Goal: Transaction & Acquisition: Obtain resource

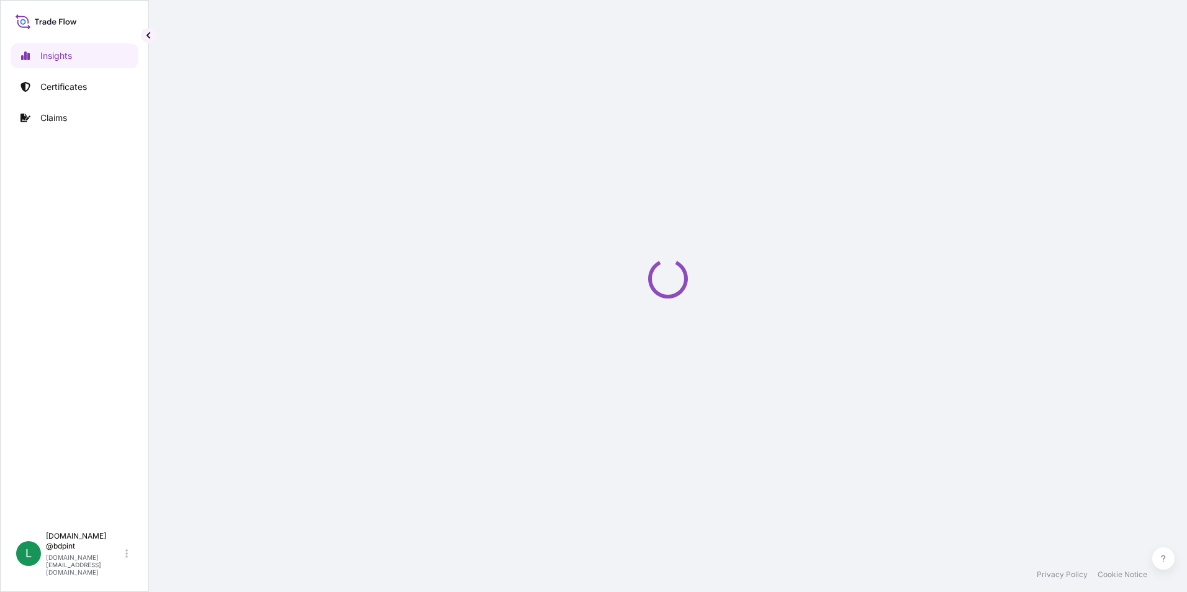
select select "2025"
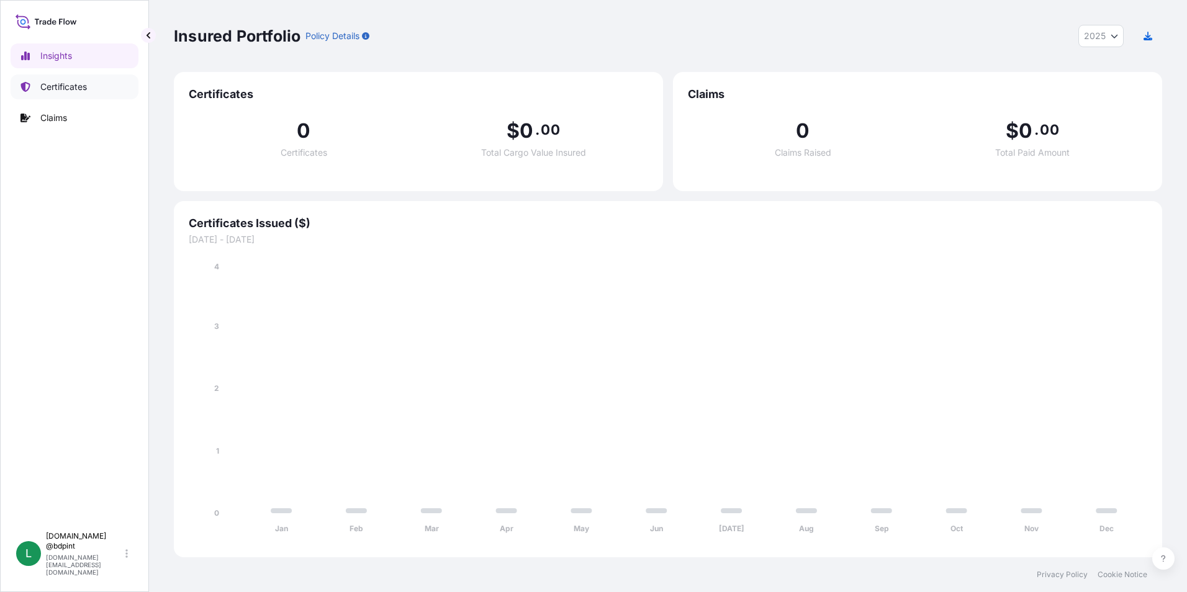
click at [83, 79] on link "Certificates" at bounding box center [75, 86] width 128 height 25
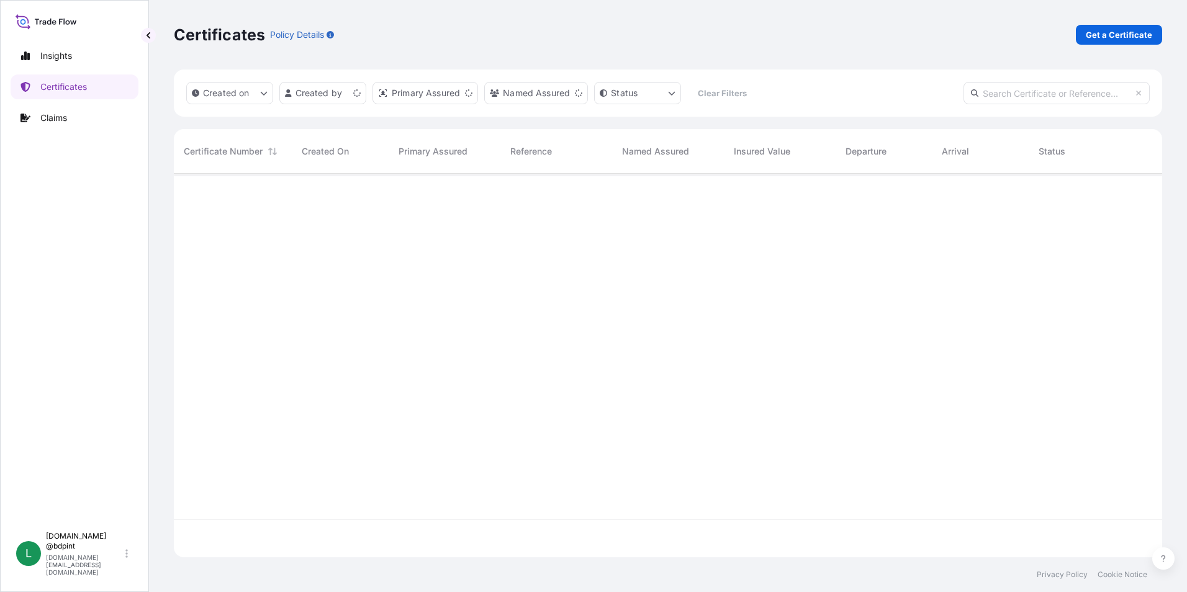
scroll to position [381, 979]
click at [1086, 35] on link "Get a Certificate" at bounding box center [1119, 35] width 86 height 20
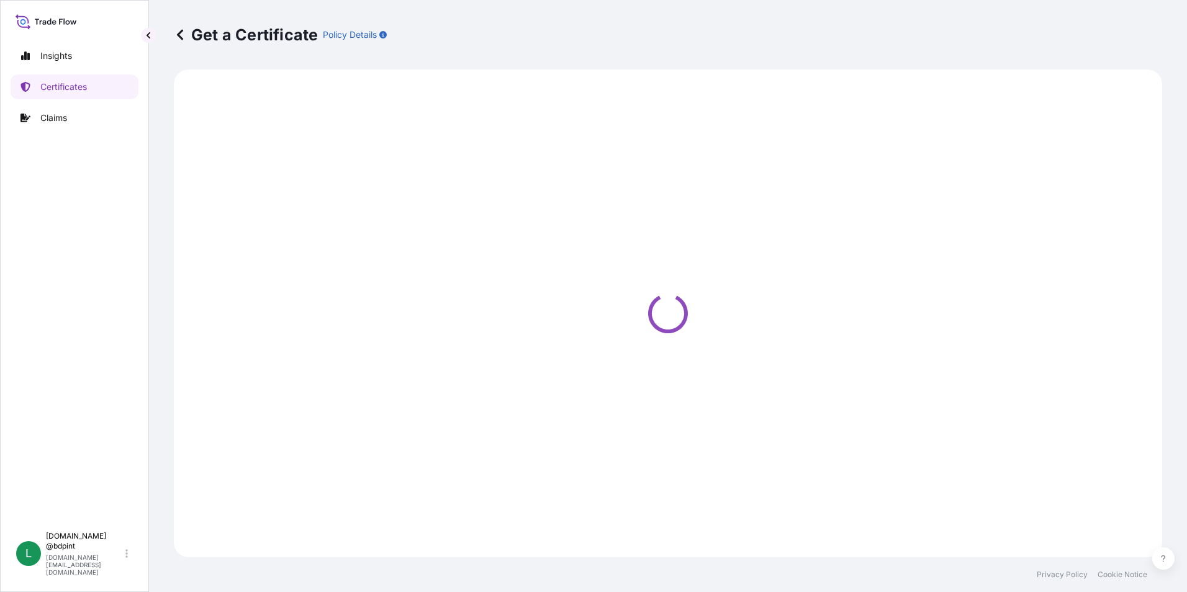
select select "Barge"
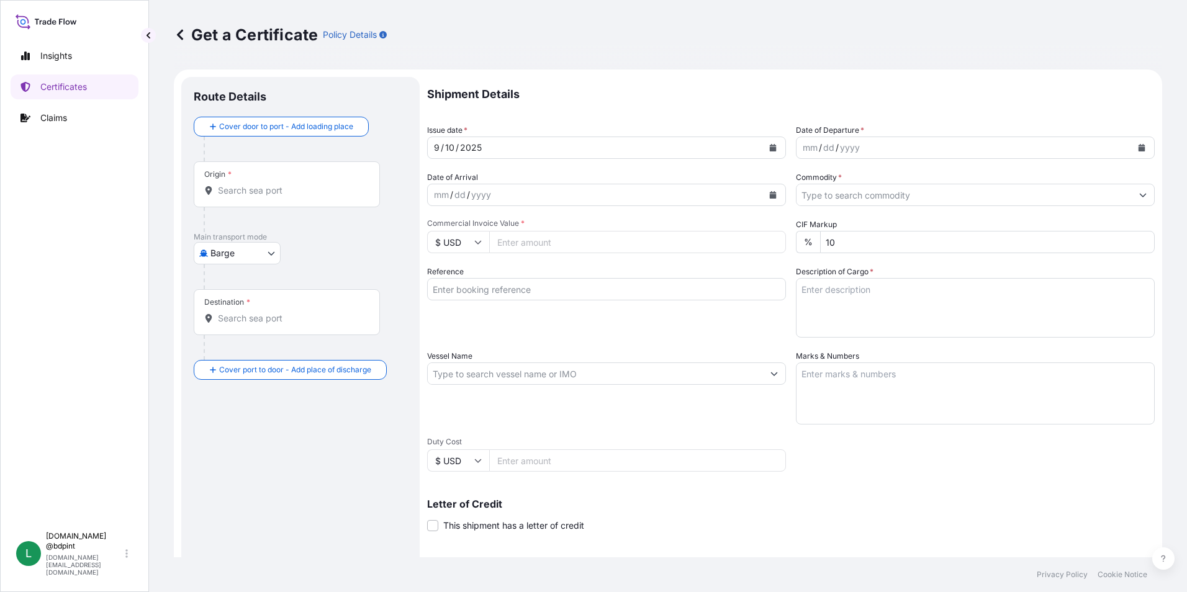
click at [1132, 147] on button "Calendar" at bounding box center [1142, 148] width 20 height 20
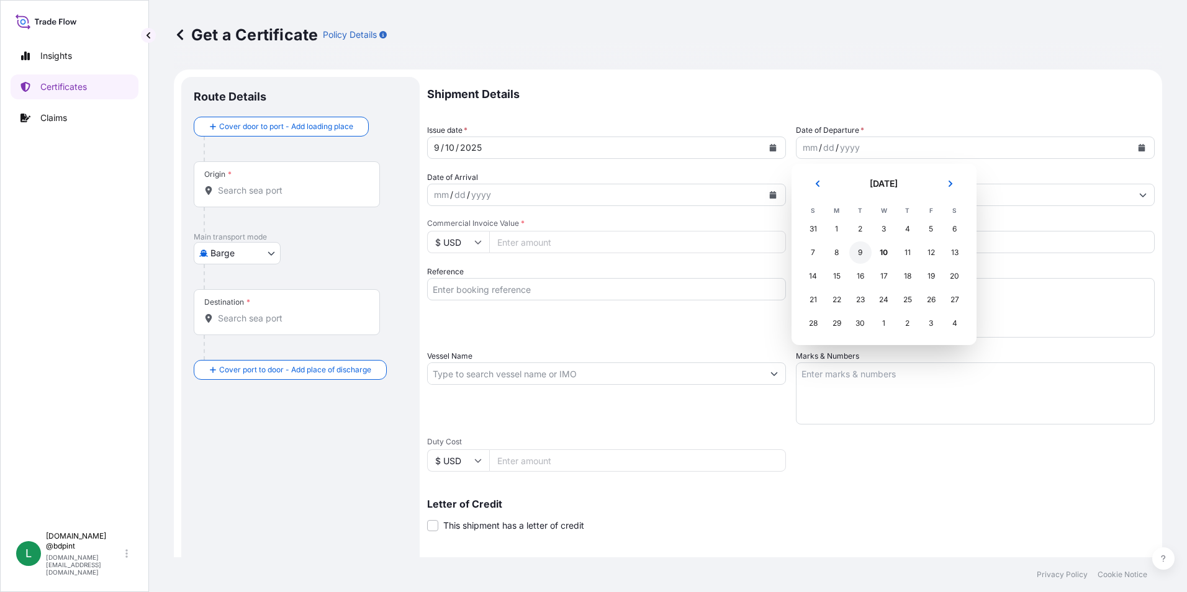
click at [860, 251] on div "9" at bounding box center [860, 253] width 22 height 22
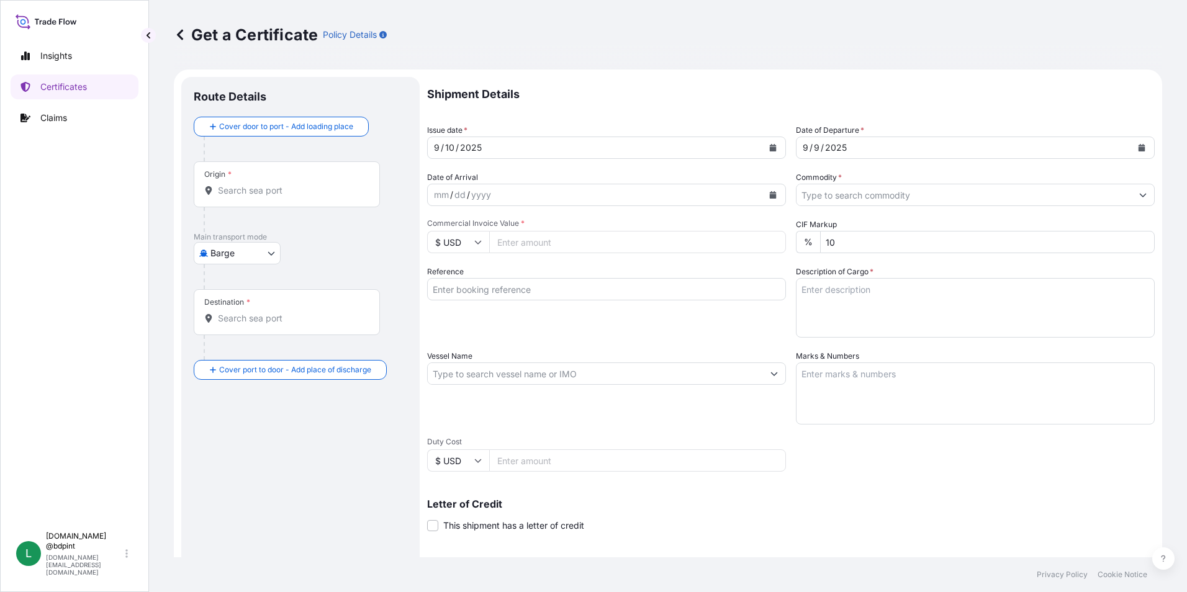
click at [769, 191] on button "Calendar" at bounding box center [773, 195] width 20 height 20
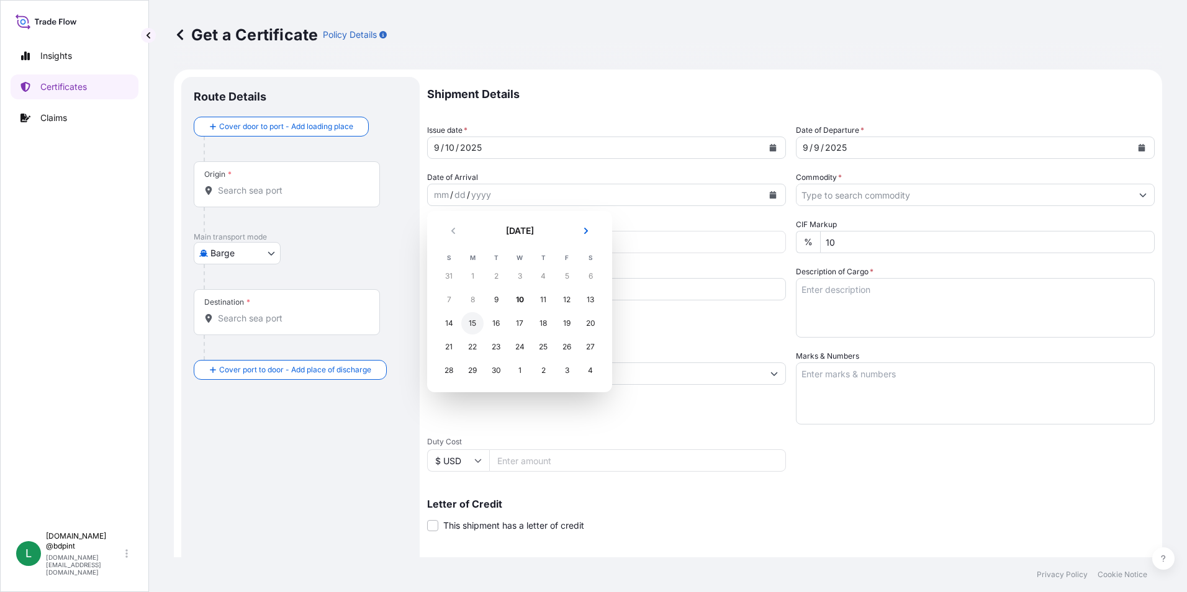
click at [476, 326] on div "15" at bounding box center [472, 323] width 22 height 22
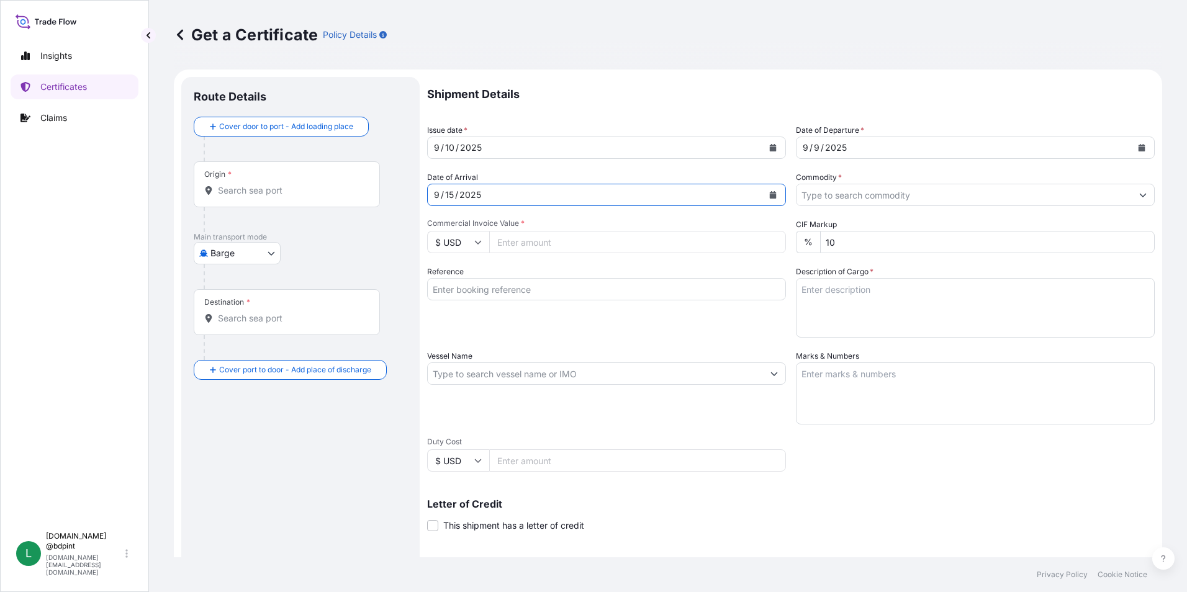
click at [862, 196] on input "Commodity *" at bounding box center [964, 195] width 335 height 22
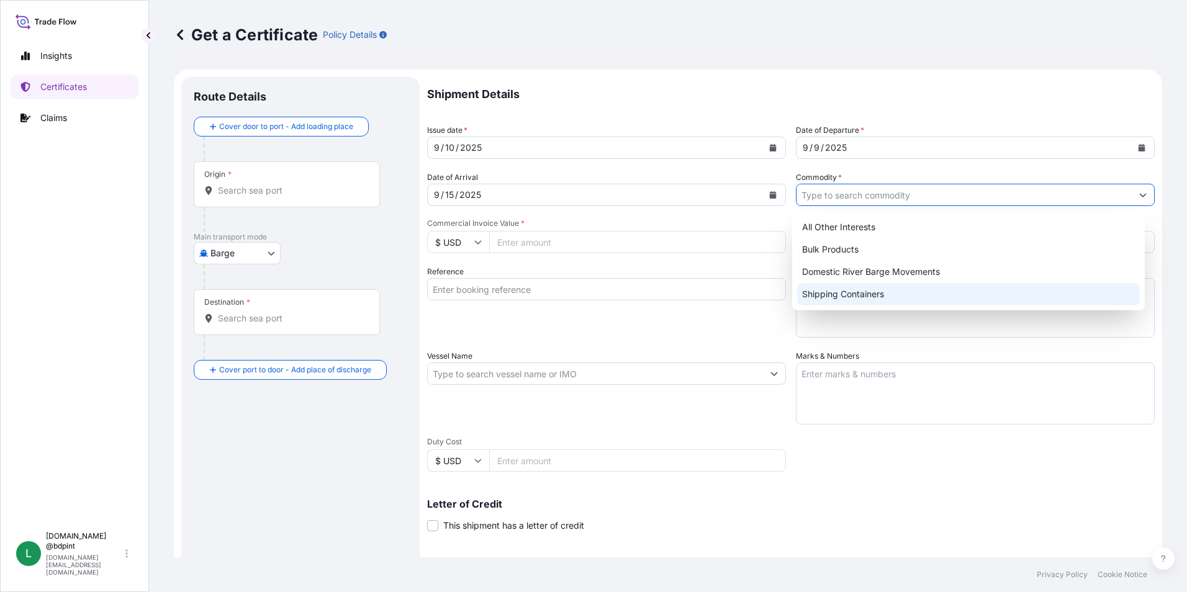
click at [829, 289] on div "Shipping Containers" at bounding box center [968, 294] width 343 height 22
type input "Shipping Containers"
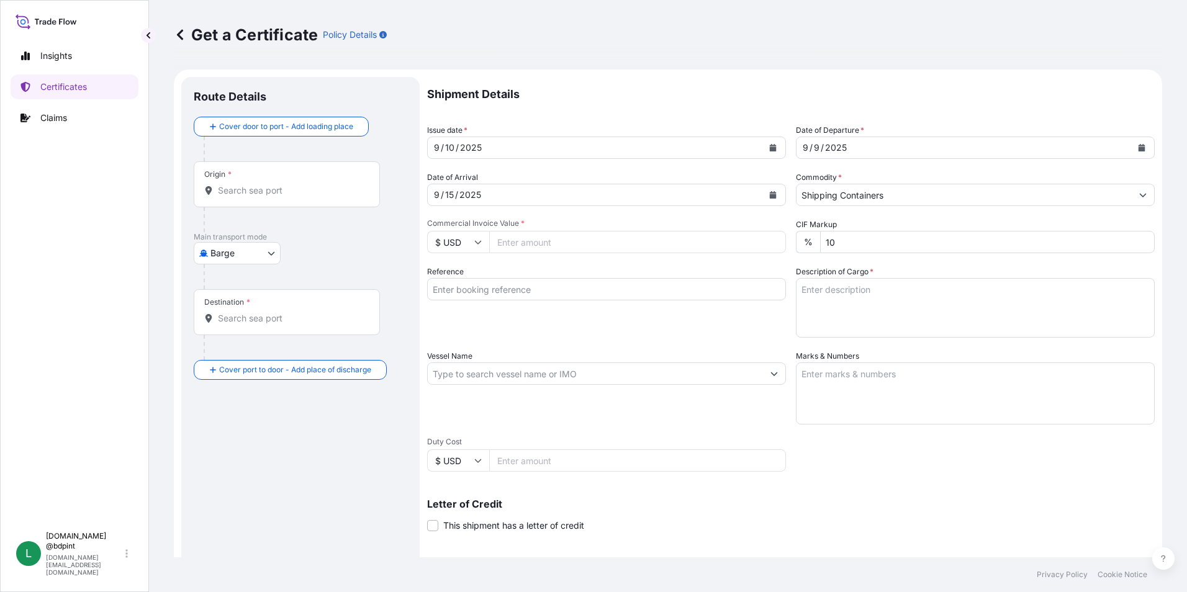
click at [601, 245] on input "Commercial Invoice Value *" at bounding box center [637, 242] width 297 height 22
click at [579, 240] on input "130" at bounding box center [637, 242] width 297 height 22
type input "130939.41"
click at [604, 326] on div "Reference" at bounding box center [606, 302] width 359 height 72
click at [564, 291] on input "Reference" at bounding box center [606, 289] width 359 height 22
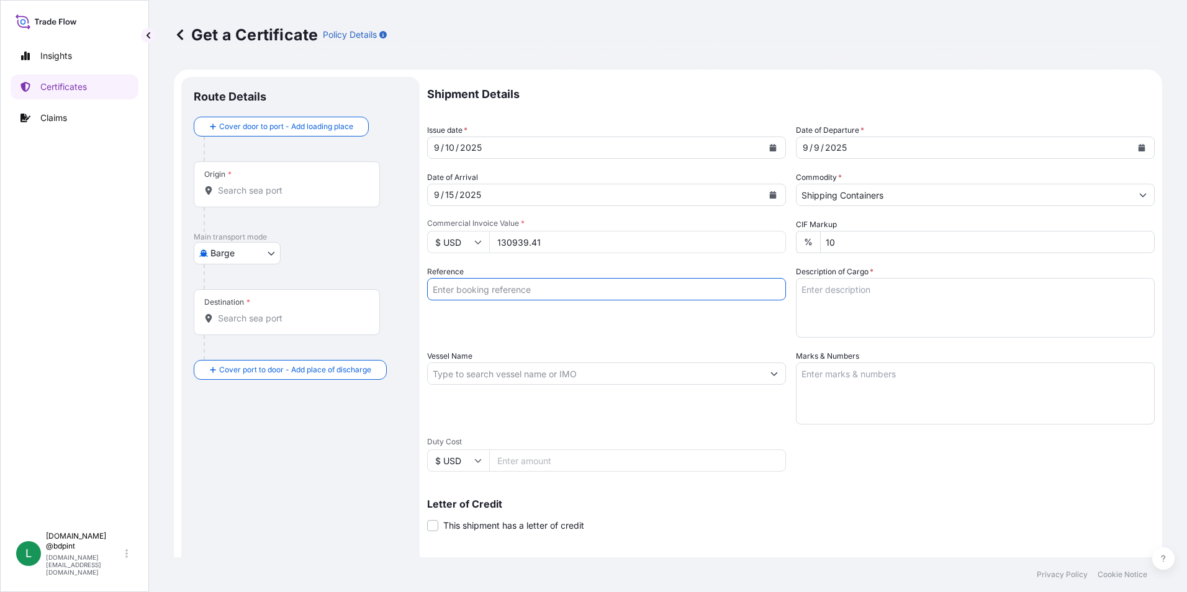
paste input "ENSENADA"
type input "ENSENADA"
click at [831, 293] on textarea "Description of Cargo *" at bounding box center [975, 308] width 359 height 60
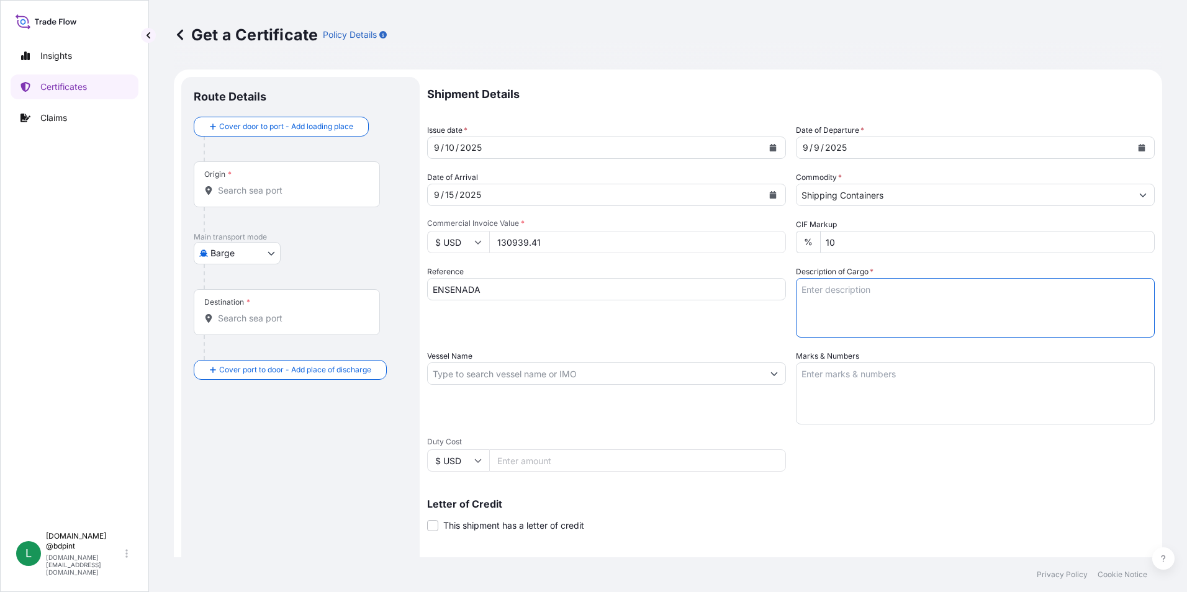
paste textarea "STOCK 3376 9915A\"
click at [918, 317] on textarea "STOCK 3376 9915A\" at bounding box center [975, 308] width 359 height 60
paste textarea "LUBRICATING OIL ADDITIVES"
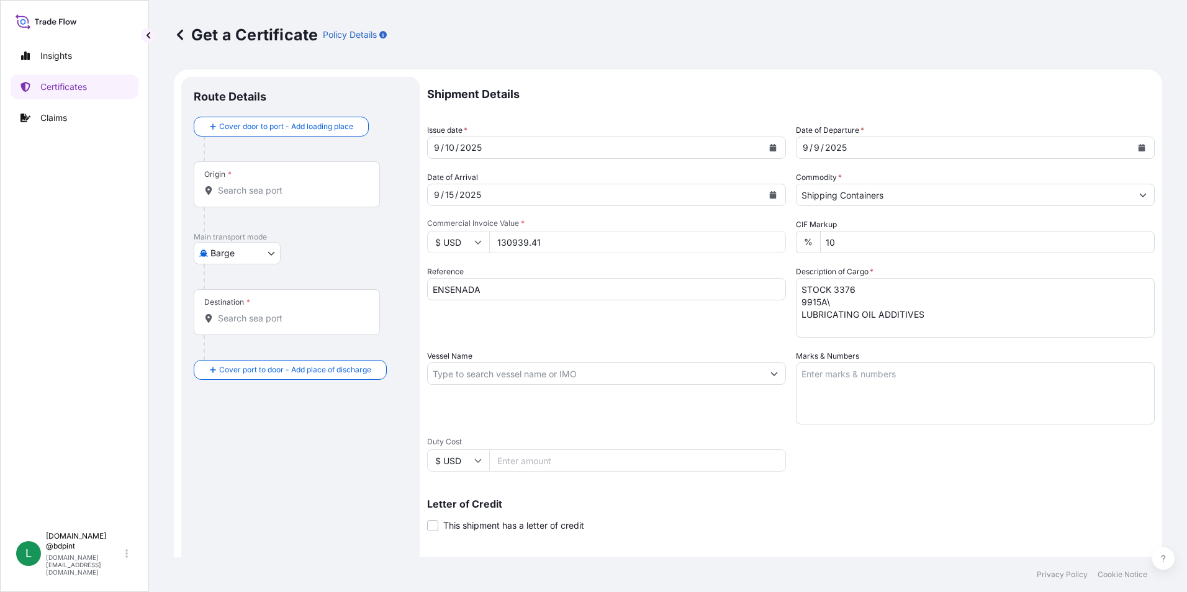
click at [931, 319] on textarea "STOCK 3376 9915A\ LUBRICATING OIL ADDITIVES" at bounding box center [975, 308] width 359 height 60
type textarea "STOCK 3376 9915A\ LUBRICATING OIL ADDITIVES 1 tank"
drag, startPoint x: 505, startPoint y: 297, endPoint x: 344, endPoint y: 299, distance: 161.4
click at [344, 299] on form "Route Details Cover door to port - Add loading place Place of loading Road / In…" at bounding box center [668, 390] width 988 height 641
click at [499, 372] on input "Vessel Name" at bounding box center [595, 374] width 335 height 22
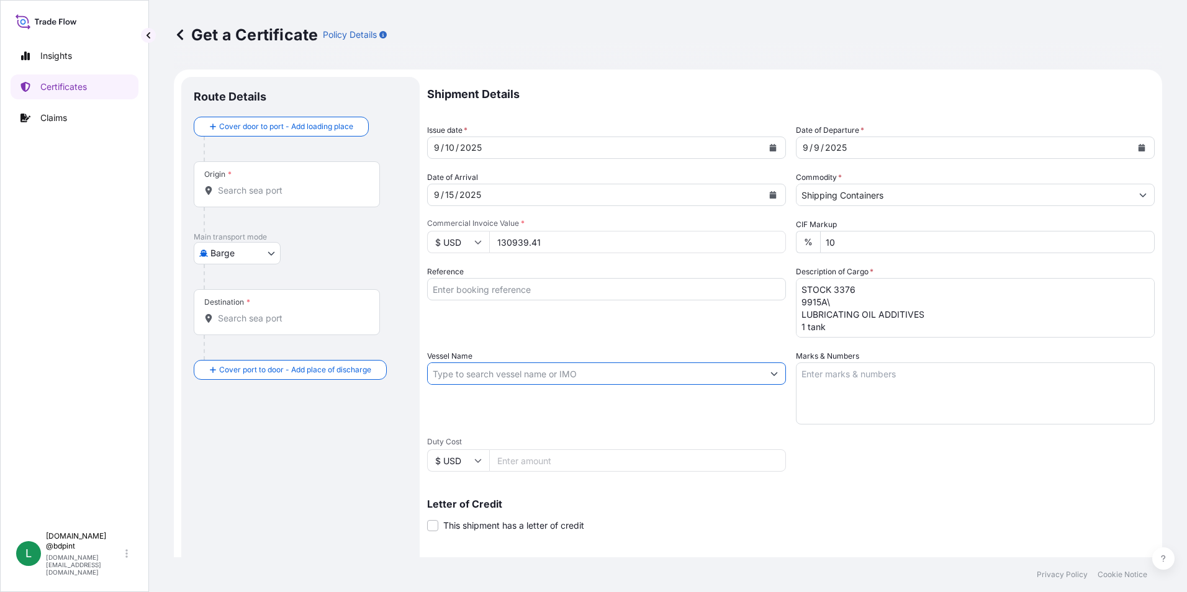
paste input "ENSENADA"
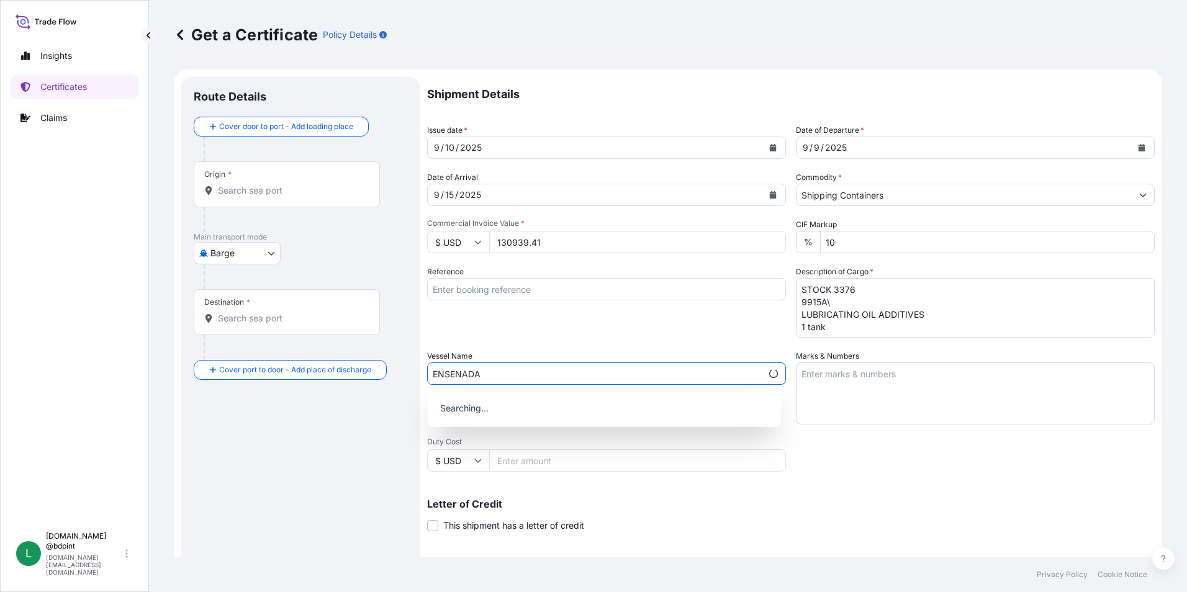
type input "ENSENADA"
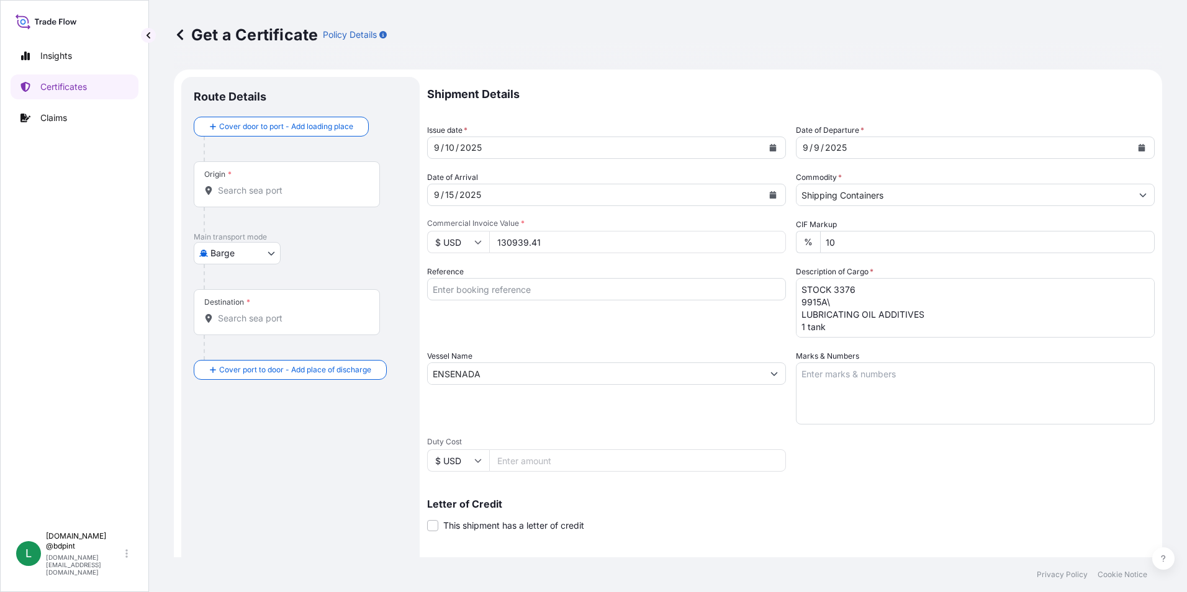
click at [482, 299] on input "Reference" at bounding box center [606, 289] width 359 height 22
paste input "80000109210"
click at [564, 286] on input "80000109210" at bounding box center [606, 289] width 359 height 22
paste input "K-4189"
type input "80000109210 K-4189"
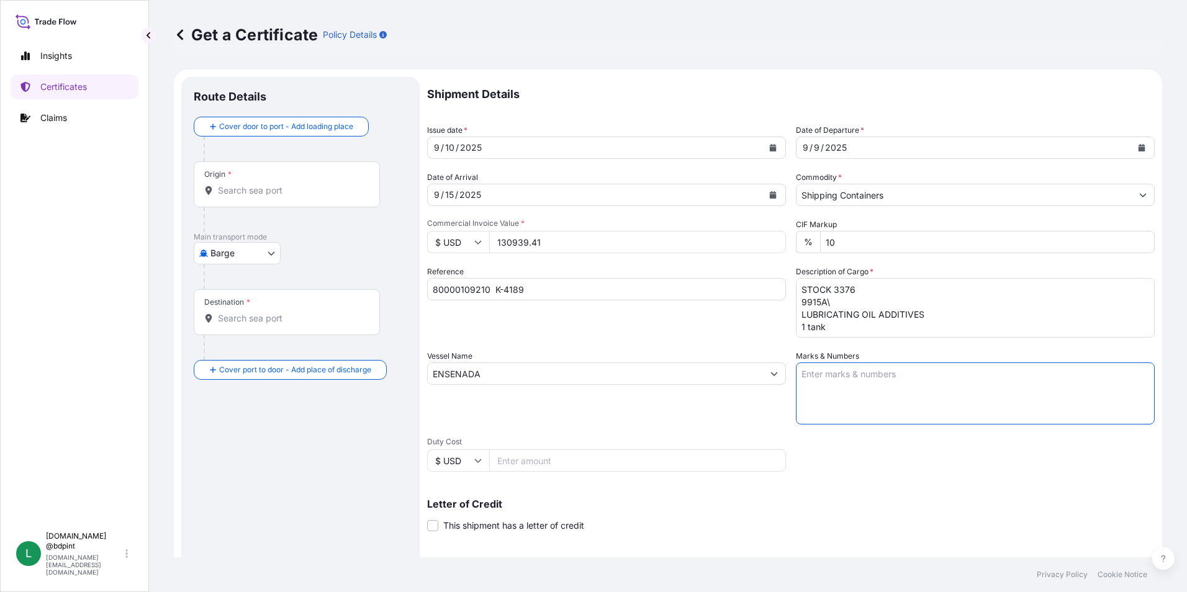
click at [873, 399] on textarea "Marks & Numbers" at bounding box center [975, 394] width 359 height 62
paste textarea "CONSIGNEE CONSIGNEE ORDER REFERENCE NUMBER SHIPPER ORDER NUMBER (LZ ORDER NUMBE…"
type textarea "CONSIGNEE CONSIGNEE ORDER REFERENCE NUMBER SHIPPER ORDER NUMBER (LZ ORDER NUMBE…"
click at [699, 409] on div "Vessel Name ENSENADA" at bounding box center [606, 387] width 359 height 74
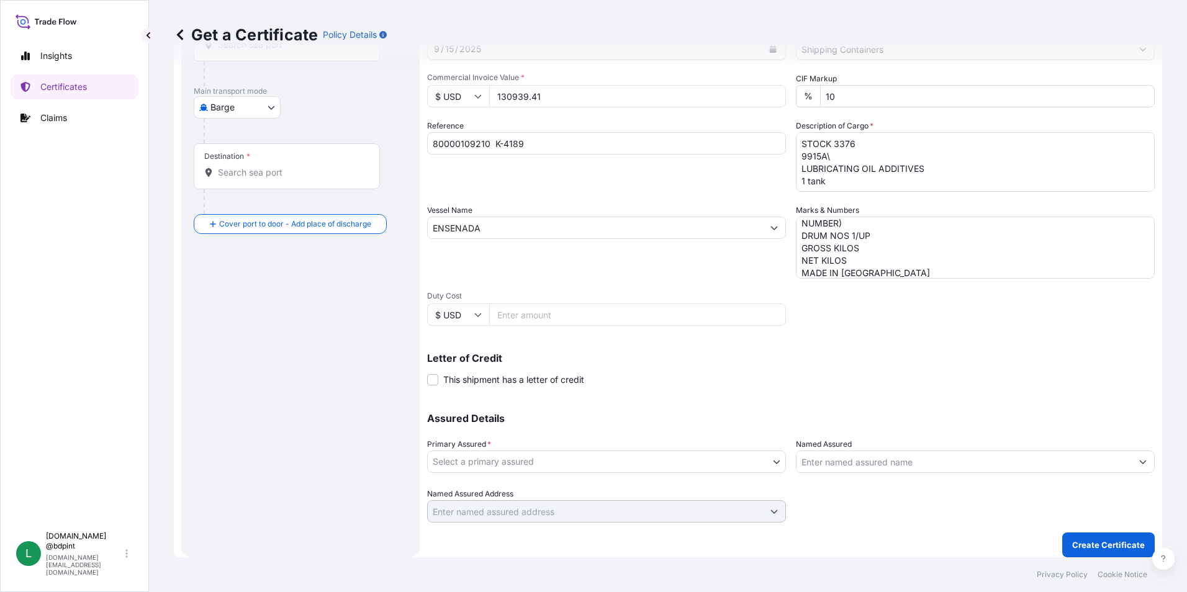
scroll to position [153, 0]
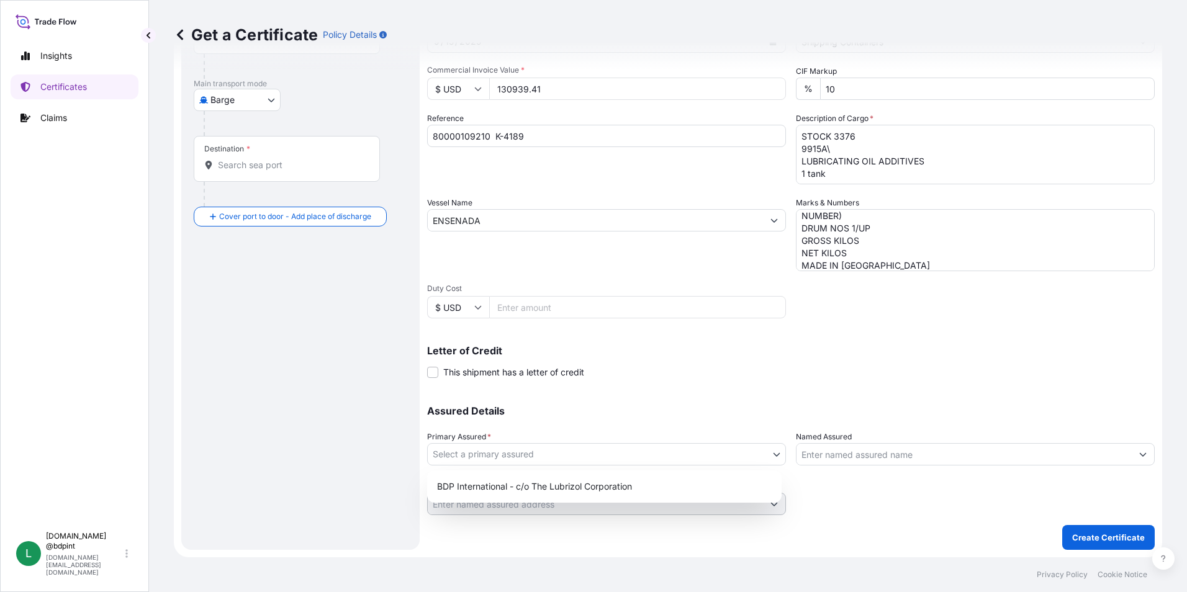
click at [677, 452] on body "Insights Certificates Claims L [DOMAIN_NAME] @bdpint [DOMAIN_NAME][EMAIL_ADDRES…" at bounding box center [593, 296] width 1187 height 592
click at [612, 491] on div "BDP International - c/o The Lubrizol Corporation" at bounding box center [604, 487] width 345 height 22
select select "31972"
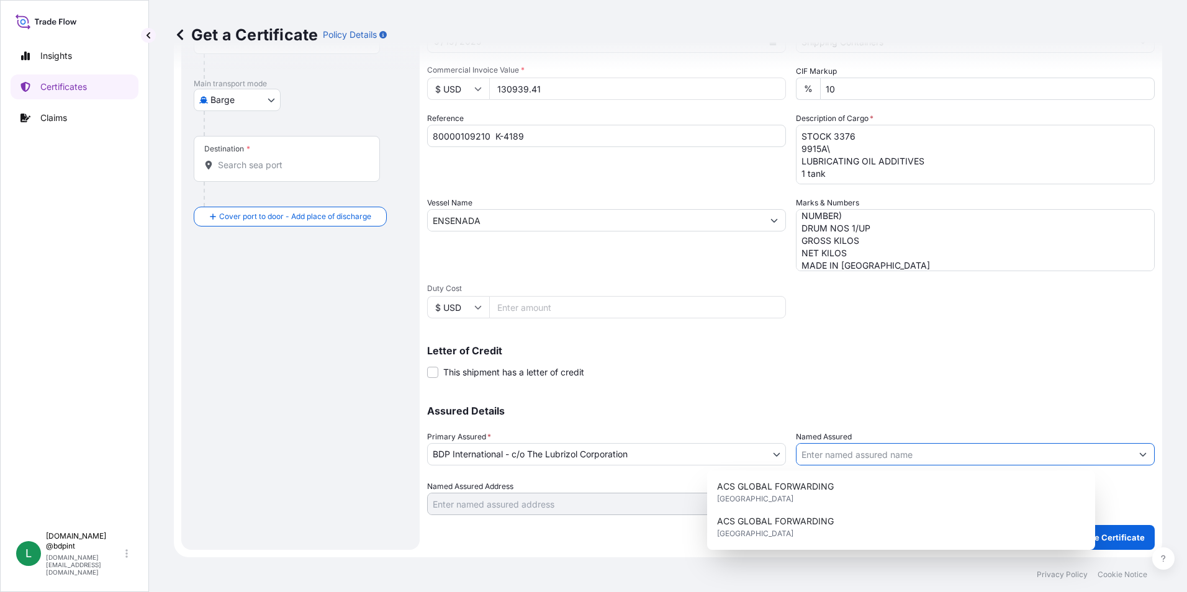
click at [877, 451] on input "Named Assured" at bounding box center [964, 454] width 335 height 22
paste input "KEMIZOL SAS"
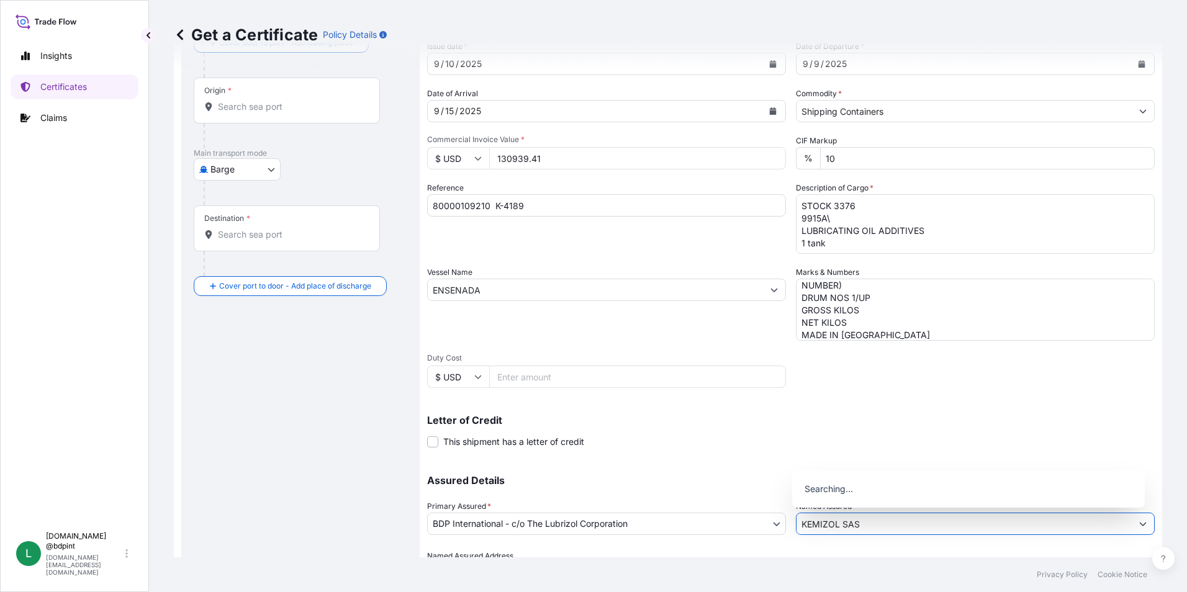
scroll to position [0, 0]
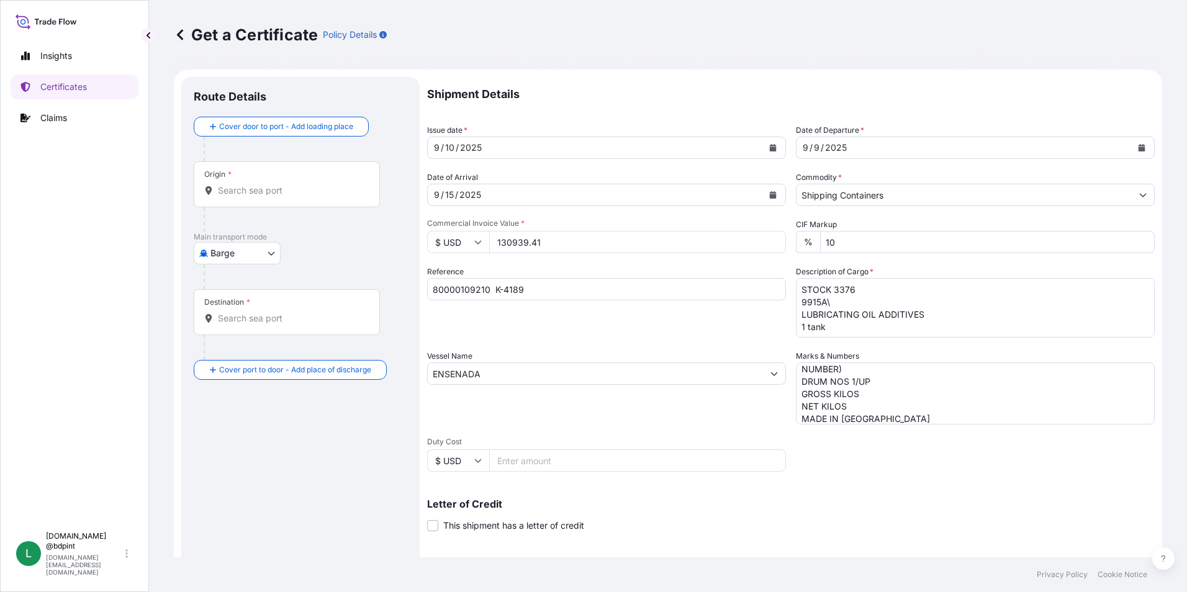
type input "KEMIZOL SAS"
click at [233, 245] on body "15 options available. 0 options available. Insights Certificates Claims L [DOMA…" at bounding box center [593, 296] width 1187 height 592
click at [244, 359] on div "Ocean Vessel" at bounding box center [238, 352] width 79 height 22
select select "Ocean Vessel"
click at [259, 203] on div "Origin *" at bounding box center [287, 189] width 186 height 46
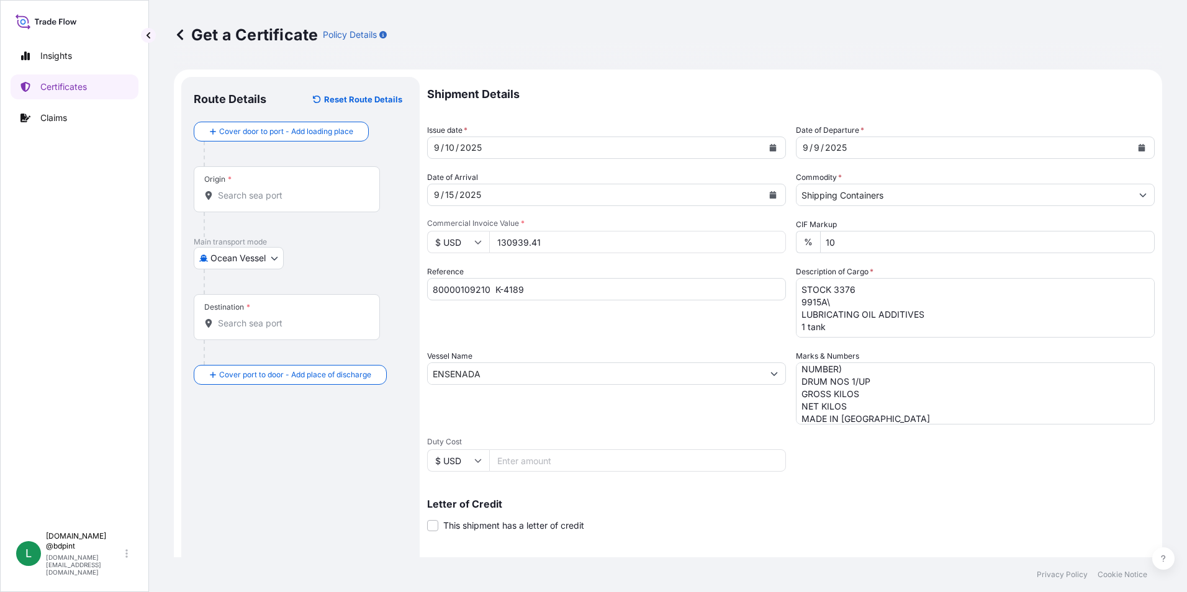
click at [259, 202] on input "Origin *" at bounding box center [291, 195] width 147 height 12
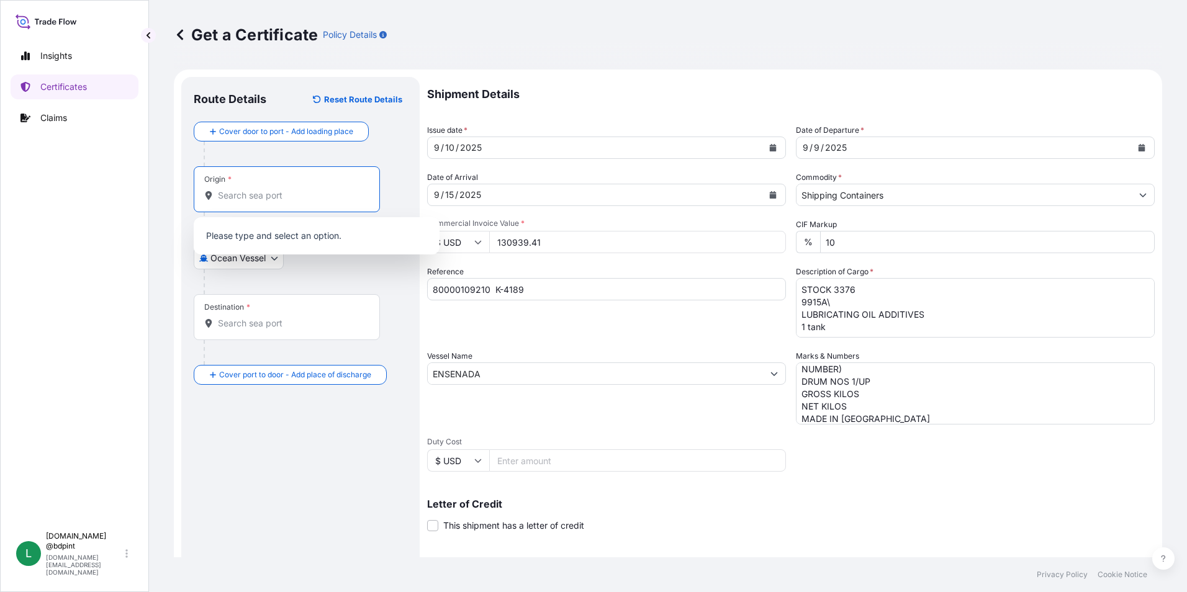
paste input "USHOU"
click at [267, 236] on b "USHOU" at bounding box center [251, 233] width 31 height 11
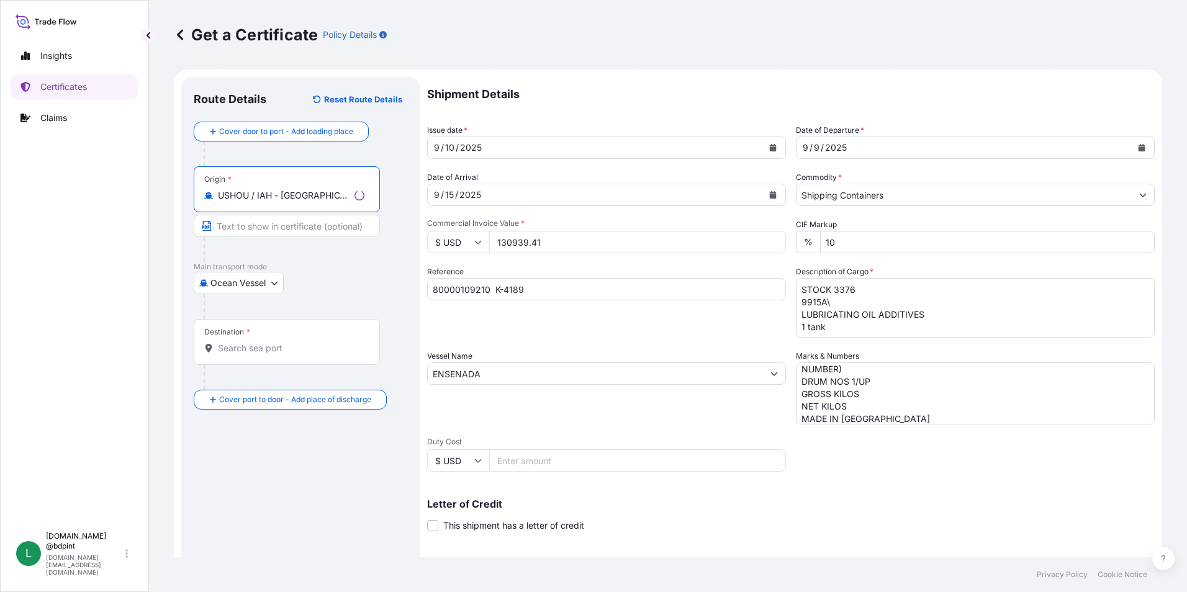
type input "USHOU / IAH - [GEOGRAPHIC_DATA], [GEOGRAPHIC_DATA]"
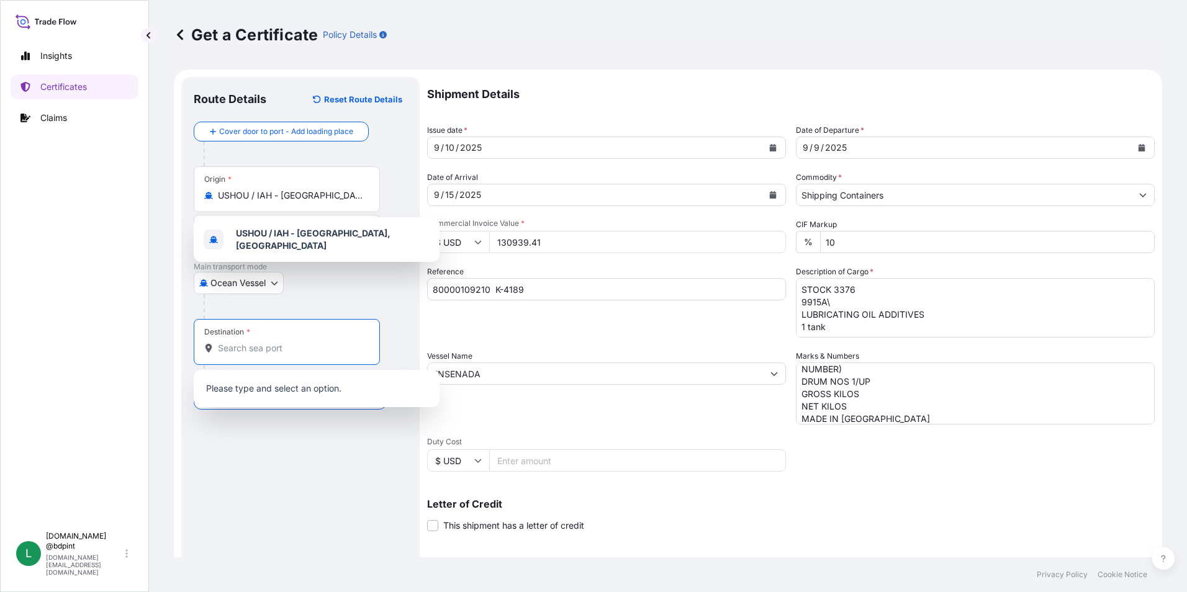
click at [292, 349] on input "Destination *" at bounding box center [291, 348] width 147 height 12
paste input "COCTG"
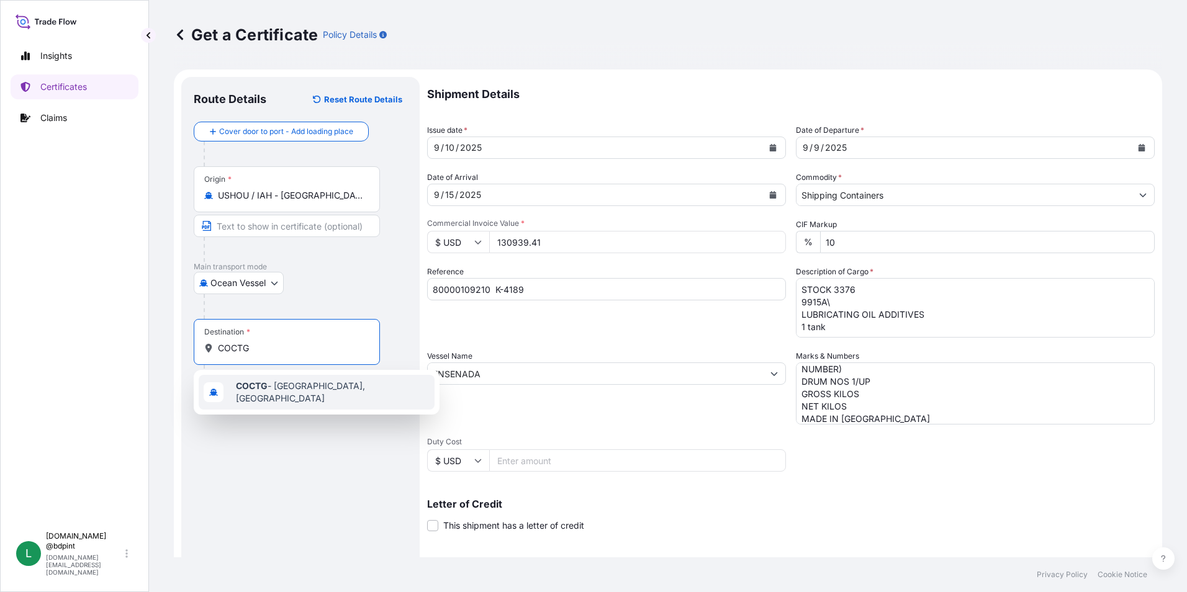
click at [273, 395] on span "COCTG - [GEOGRAPHIC_DATA], [GEOGRAPHIC_DATA]" at bounding box center [333, 392] width 194 height 25
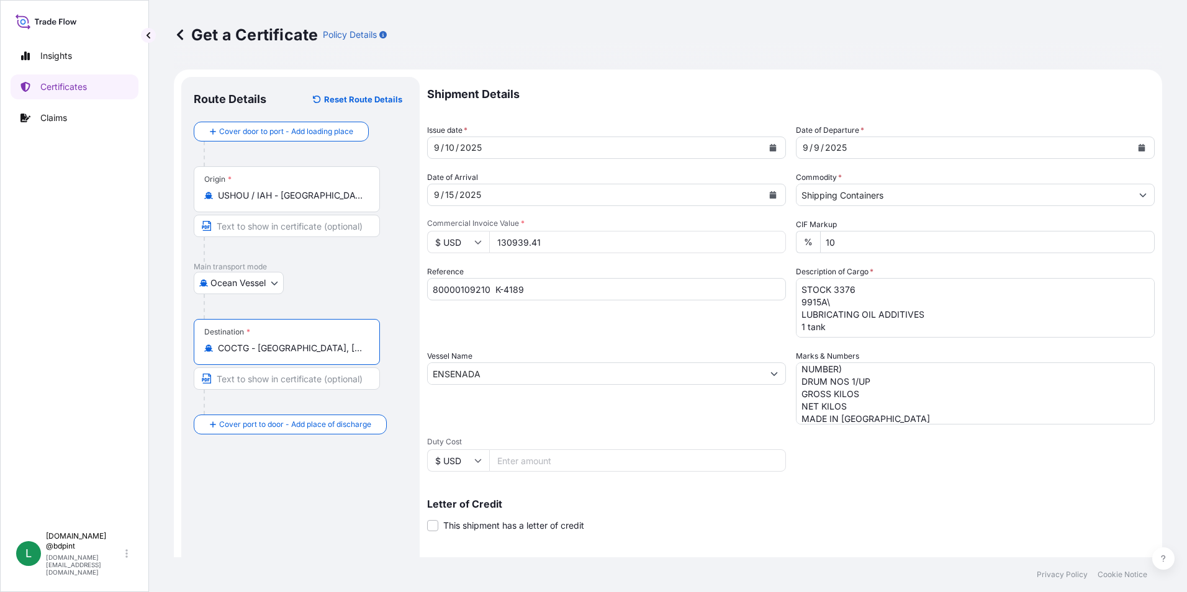
type input "COCTG - [GEOGRAPHIC_DATA], [GEOGRAPHIC_DATA]"
click at [326, 465] on div "Route Details Reset Route Details Cover door to port - Add loading place Place …" at bounding box center [301, 390] width 214 height 602
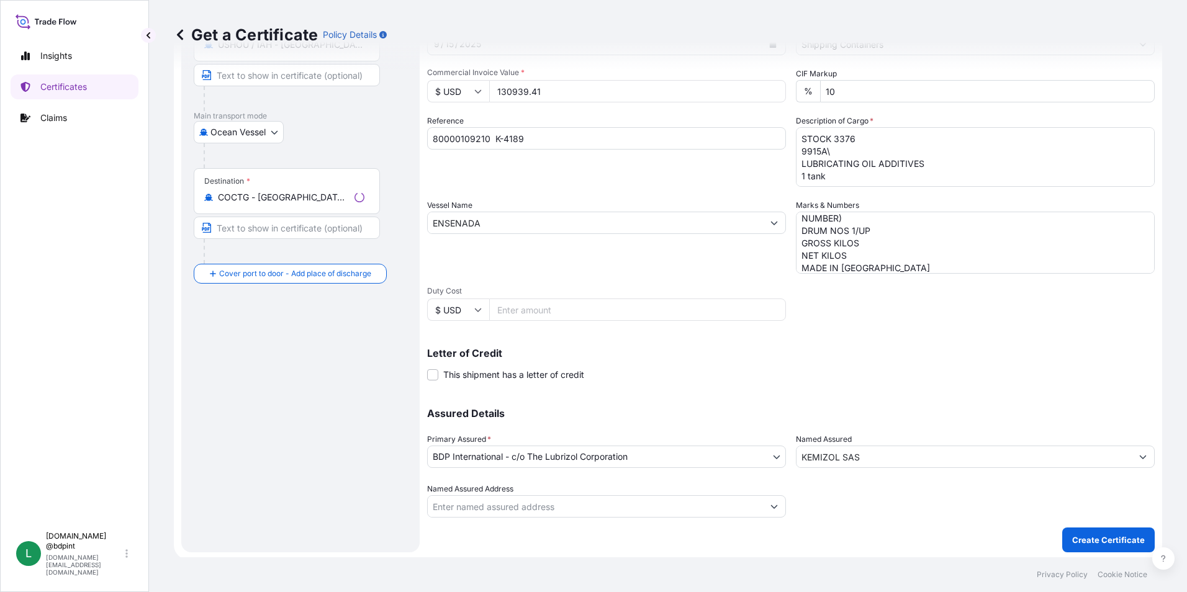
scroll to position [153, 0]
click at [1089, 540] on p "Create Certificate" at bounding box center [1108, 537] width 73 height 12
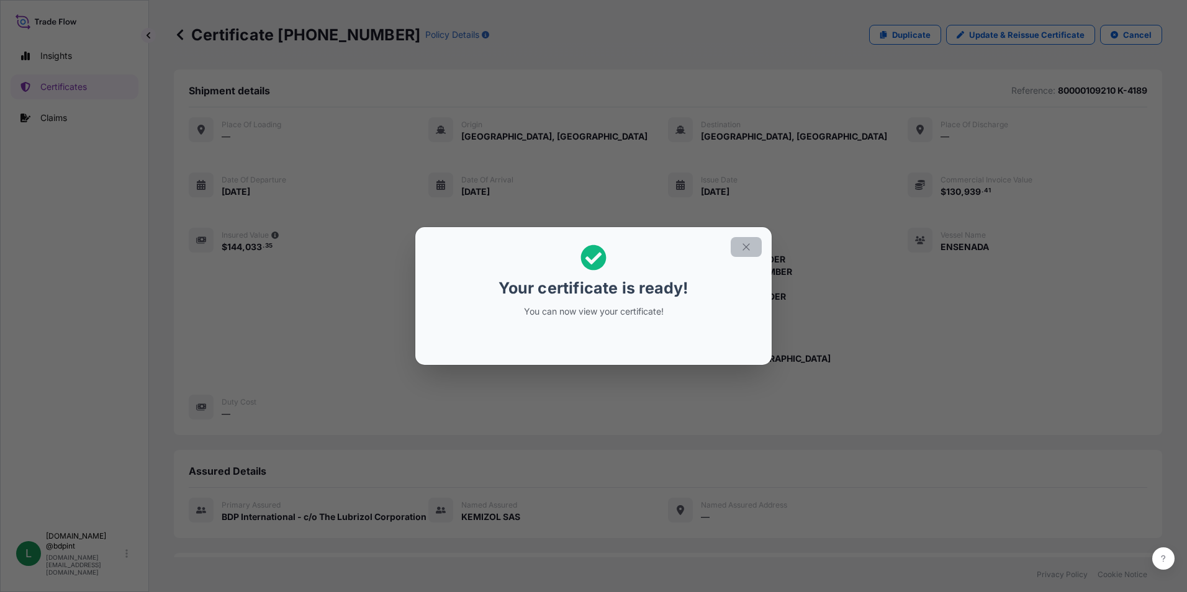
click at [738, 248] on button "button" at bounding box center [746, 247] width 31 height 20
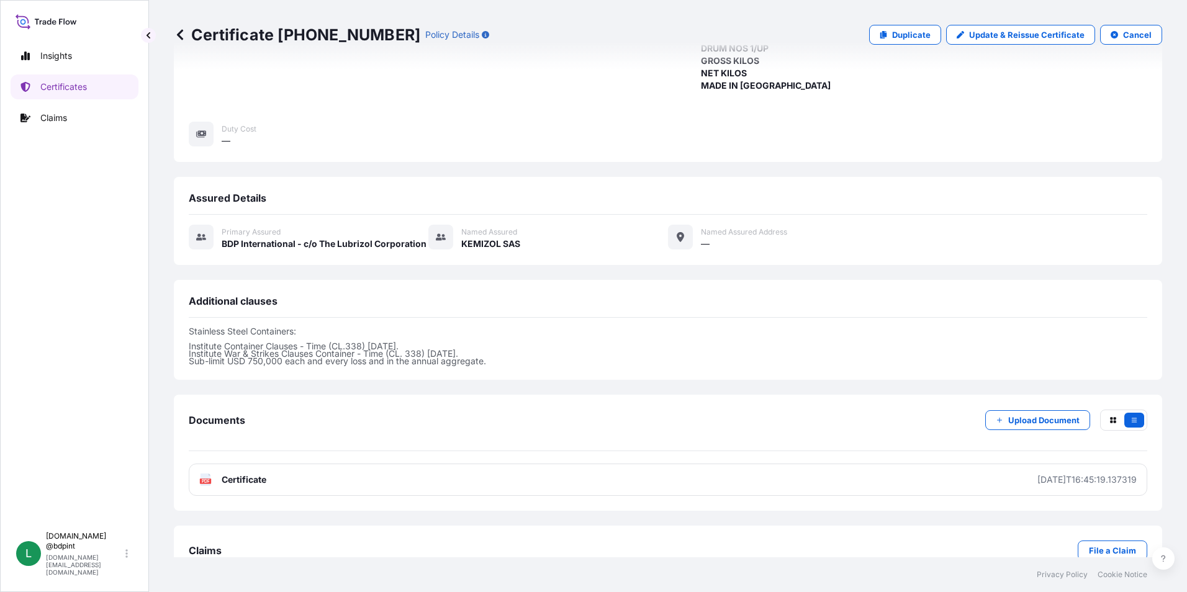
scroll to position [304, 0]
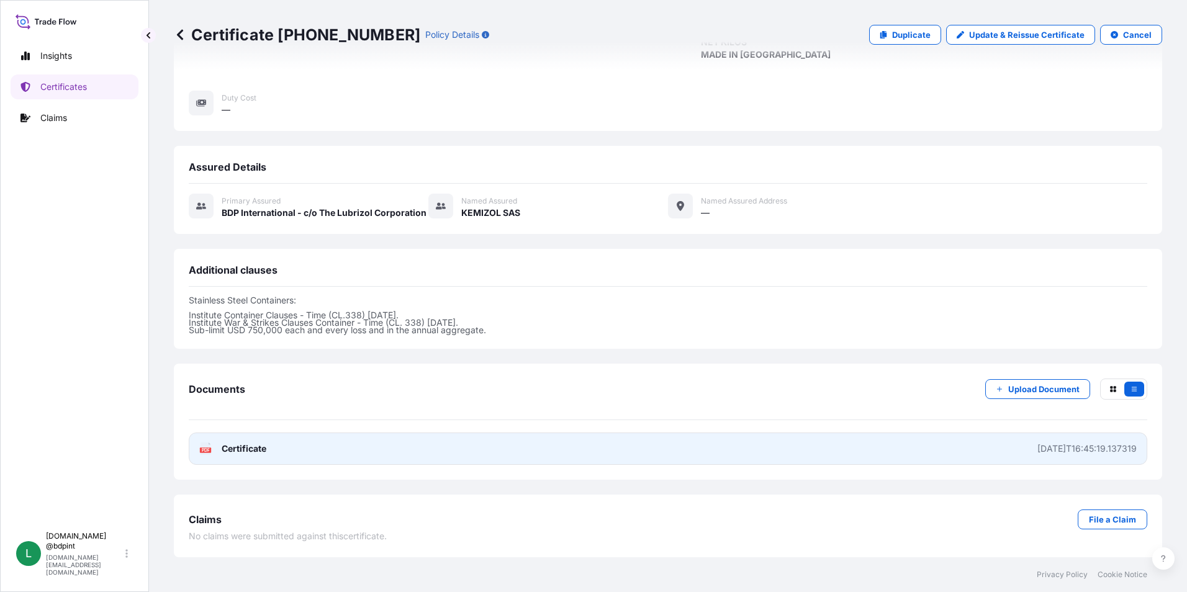
click at [596, 447] on link "PDF Certificate [DATE]T16:45:19.137319" at bounding box center [668, 449] width 959 height 32
